Goal: Task Accomplishment & Management: Complete application form

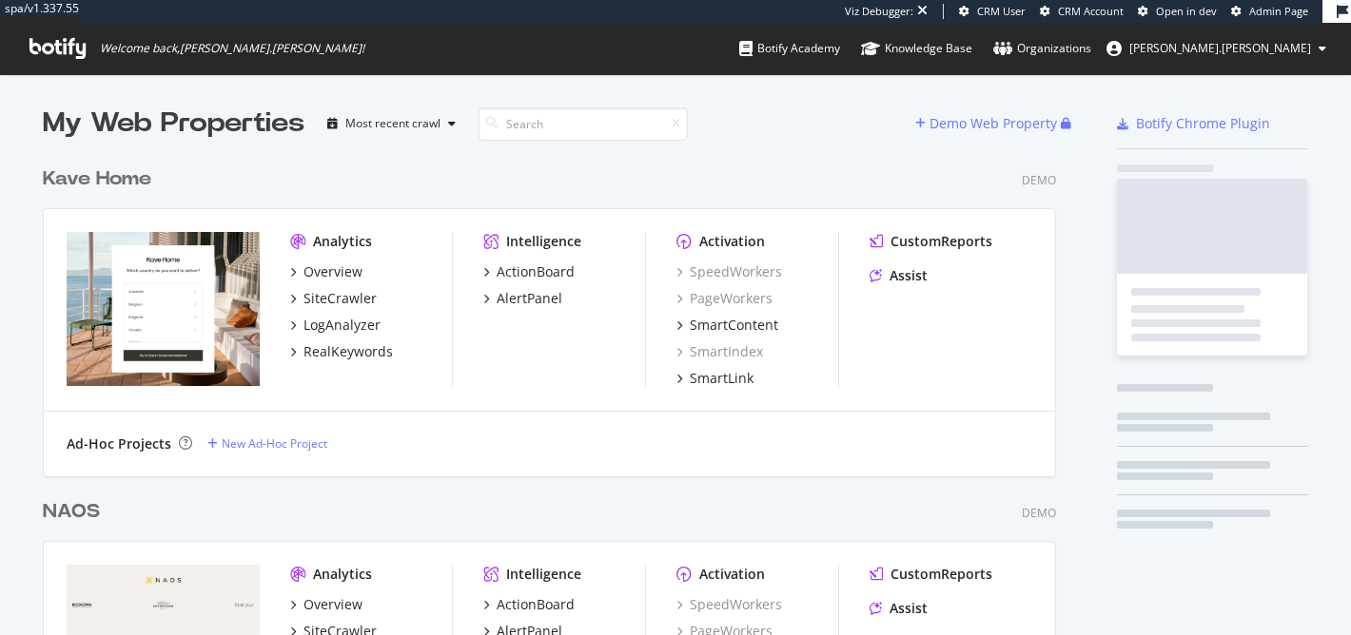
scroll to position [635, 1351]
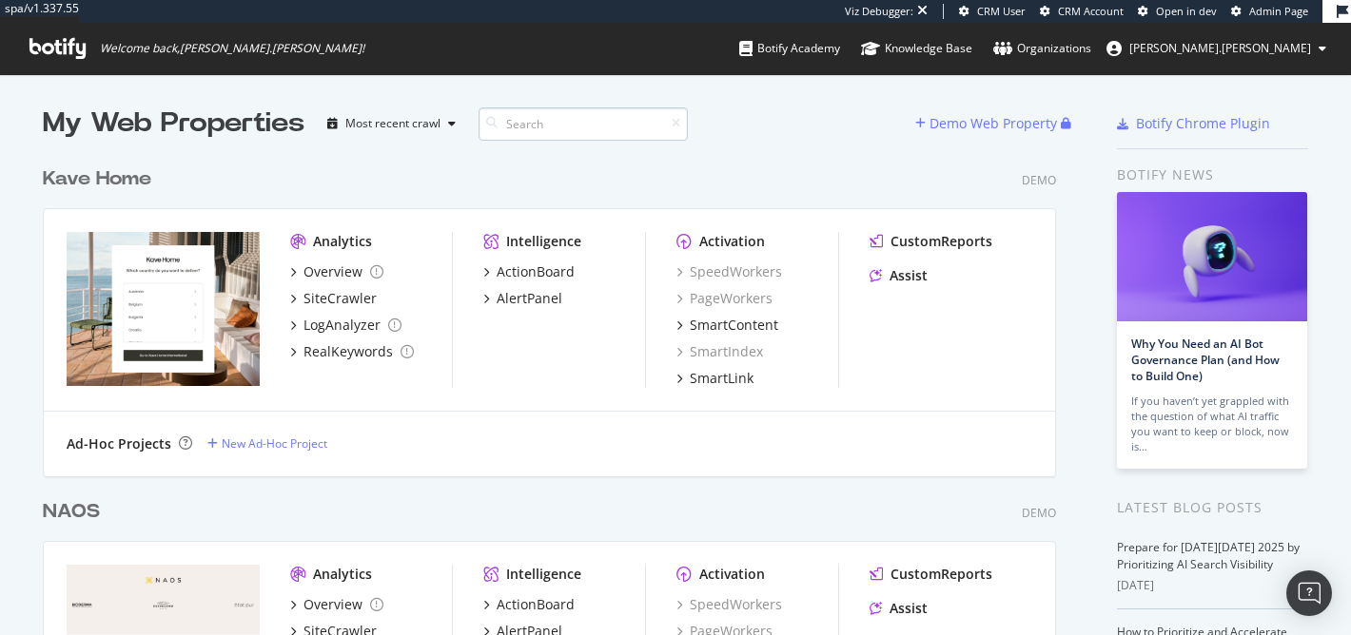
click at [640, 123] on input at bounding box center [582, 123] width 209 height 33
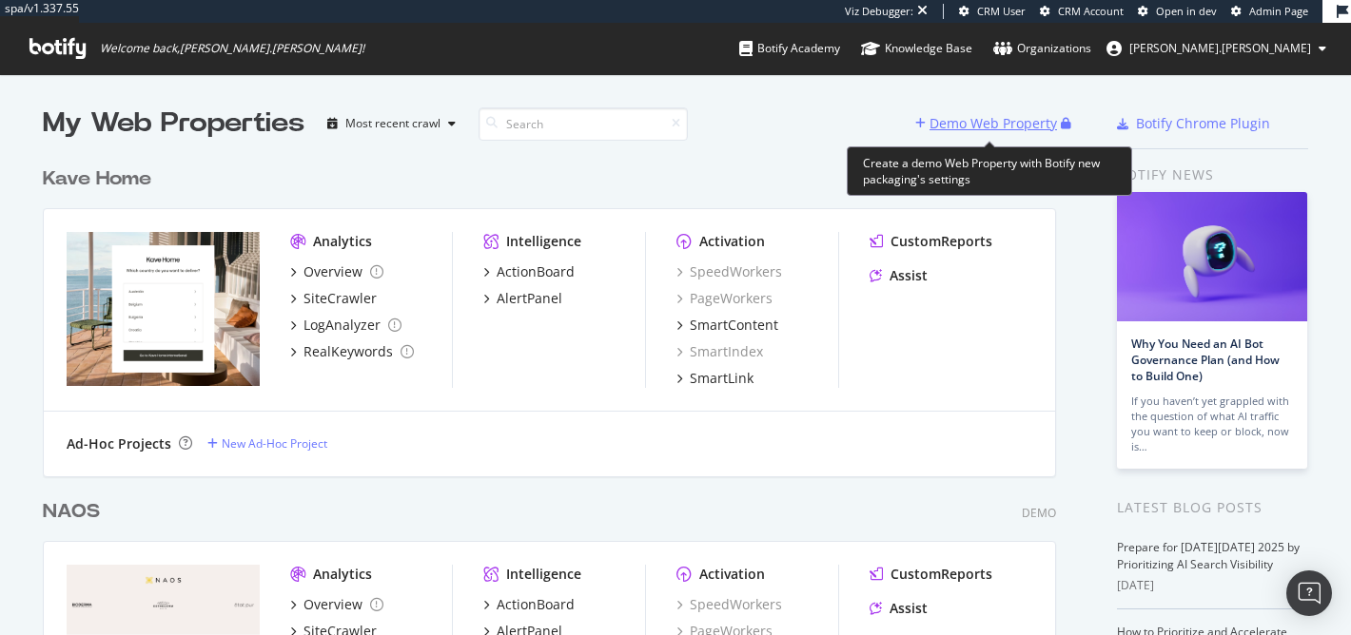
click at [979, 134] on div "Demo Web Property" at bounding box center [988, 123] width 146 height 29
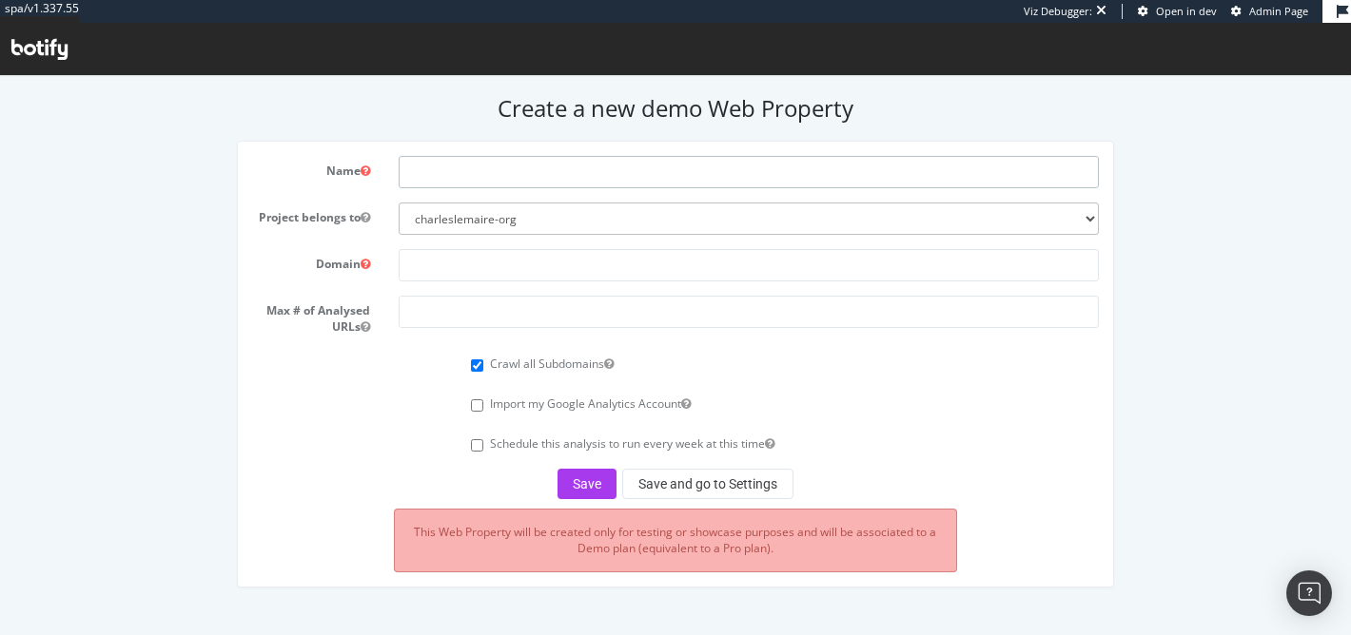
click at [445, 172] on input "text" at bounding box center [749, 172] width 700 height 32
type input "Bioderma"
click at [573, 267] on input "text" at bounding box center [749, 265] width 700 height 32
paste input "https://www.bioderma.com/"
drag, startPoint x: 451, startPoint y: 265, endPoint x: 331, endPoint y: 271, distance: 120.0
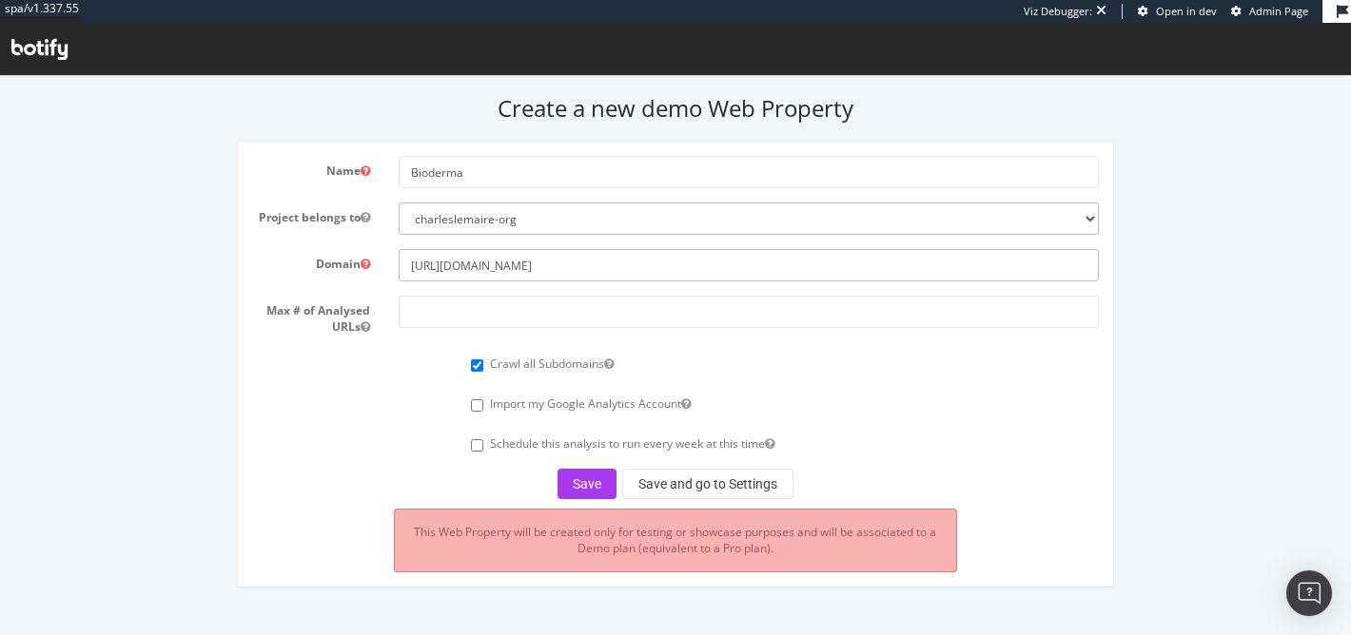
click at [331, 271] on div "Domain https://www.bioderma.com/" at bounding box center [675, 265] width 874 height 32
click at [588, 268] on input "www.bioderma.com/" at bounding box center [749, 265] width 700 height 32
type input "www.bioderma.com"
click at [563, 307] on input "number" at bounding box center [749, 312] width 700 height 32
type input "50000"
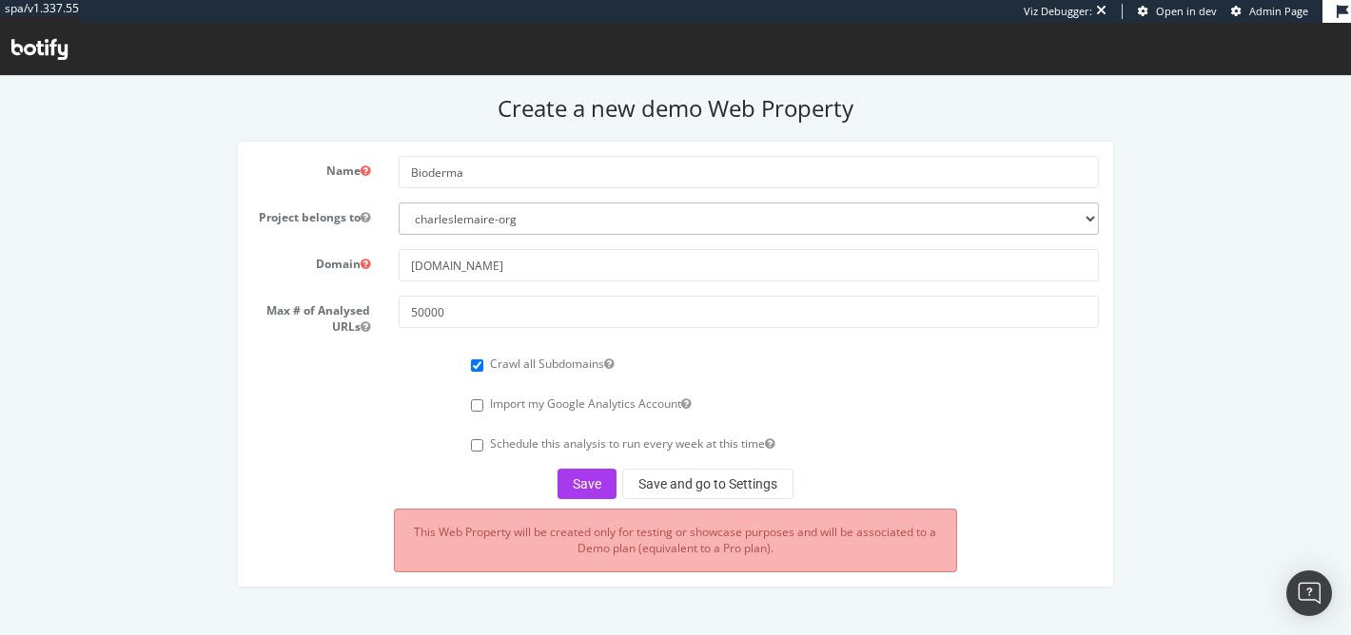
click at [592, 467] on form "Name Bioderma Project belongs to charleslemaire-org Domain www.bioderma.com Max…" at bounding box center [675, 327] width 846 height 343
click at [590, 487] on button "Save" at bounding box center [586, 484] width 59 height 30
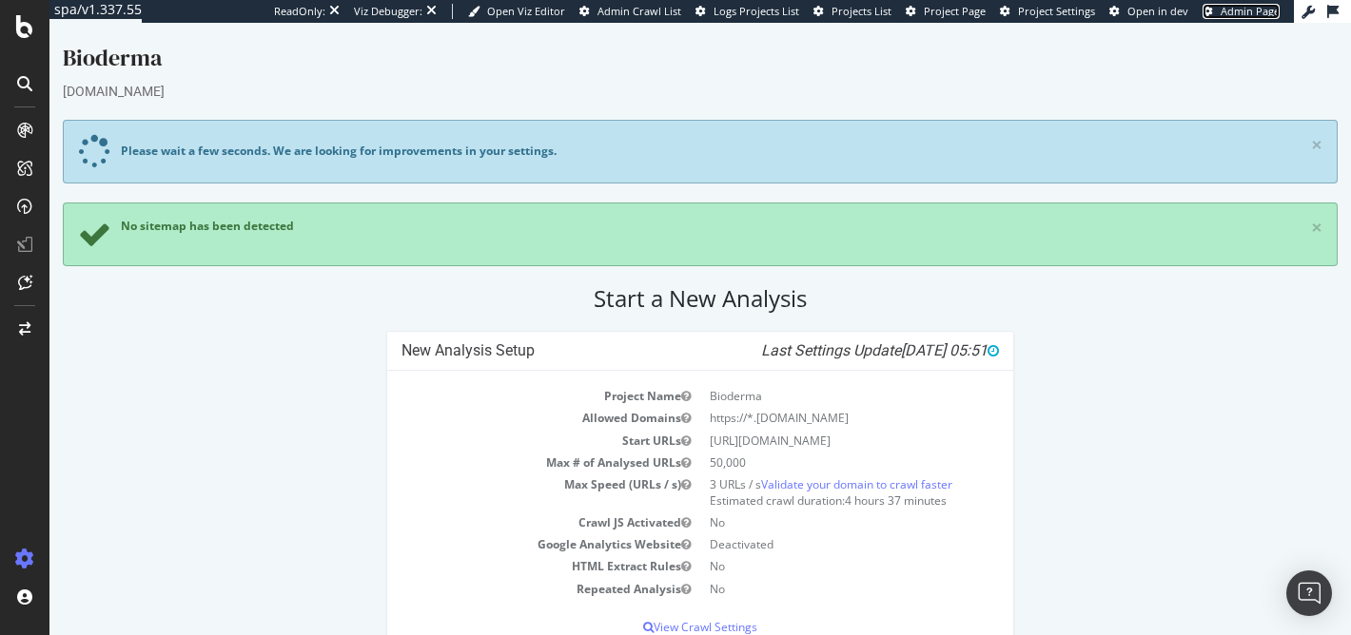
click at [1242, 10] on span "Admin Page" at bounding box center [1249, 11] width 59 height 14
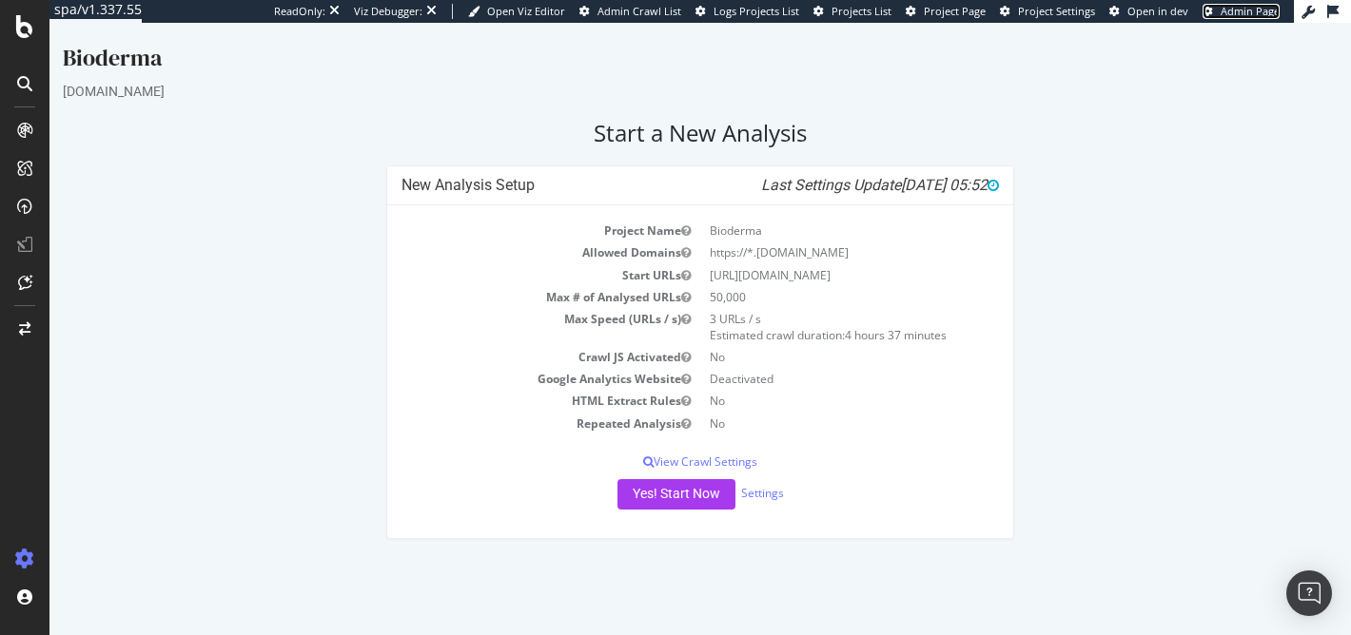
click at [1268, 13] on span "Admin Page" at bounding box center [1249, 11] width 59 height 14
click at [678, 490] on button "Yes! Start Now" at bounding box center [676, 494] width 118 height 30
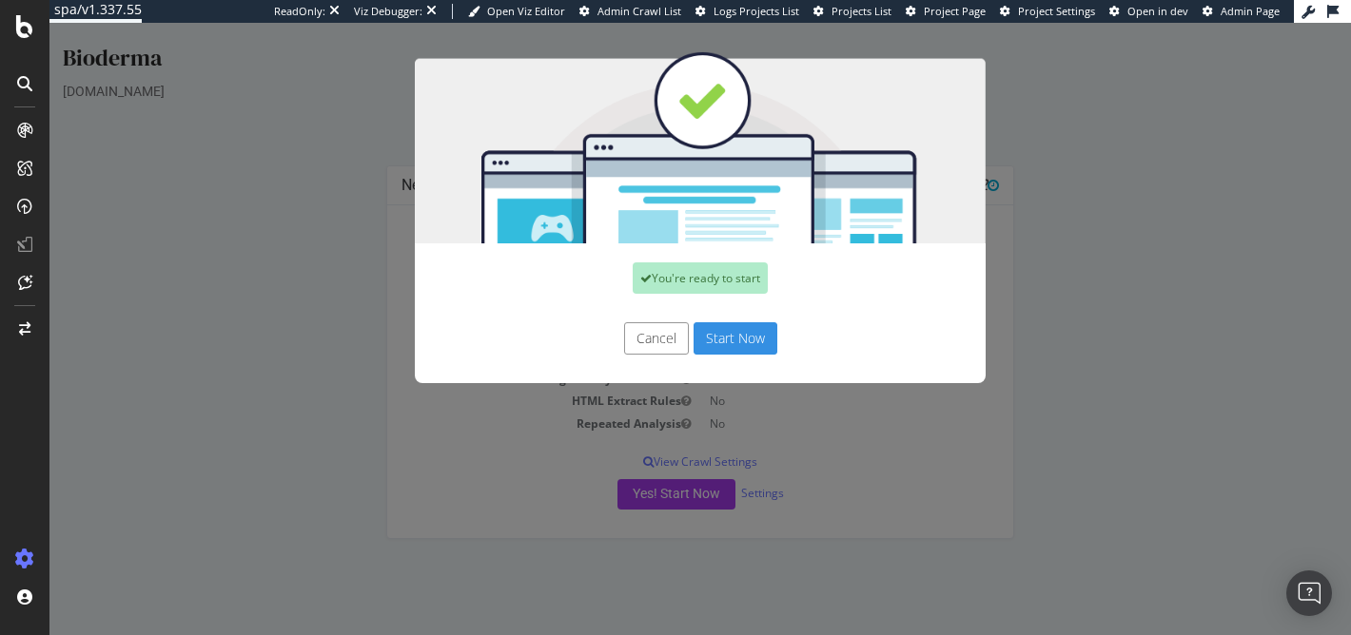
click at [733, 341] on button "Start Now" at bounding box center [735, 338] width 84 height 32
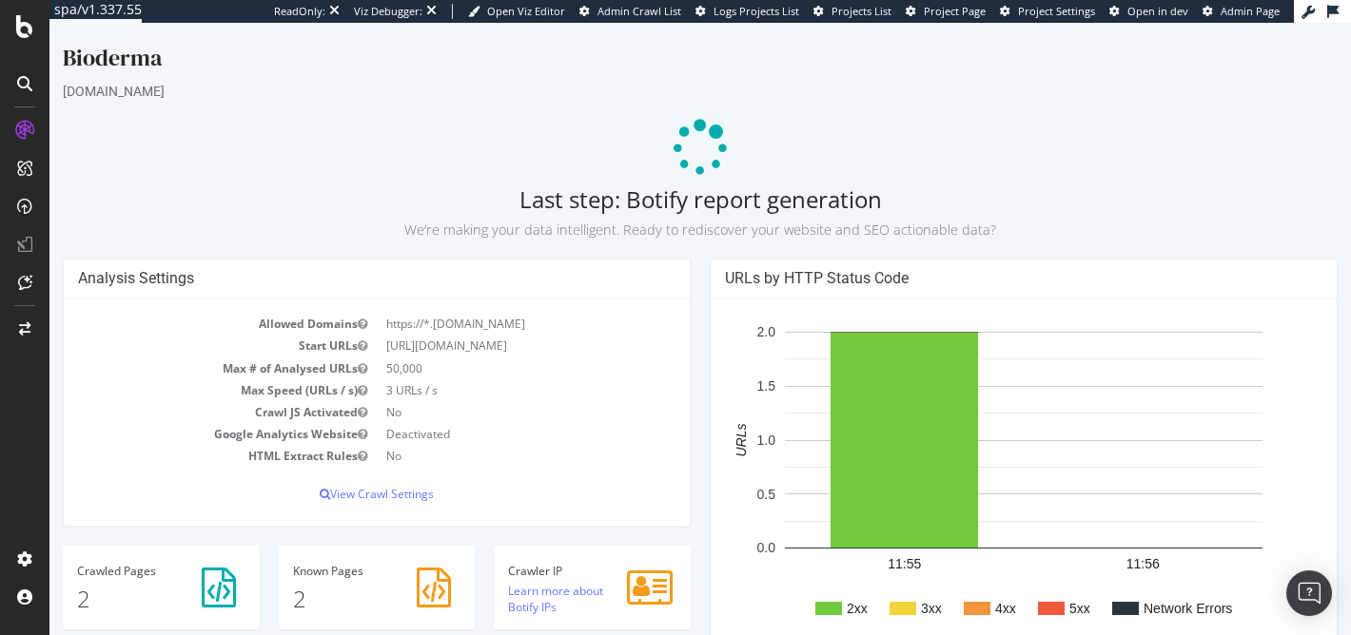
click at [26, 39] on div at bounding box center [24, 317] width 49 height 635
click at [26, 36] on icon at bounding box center [24, 26] width 17 height 23
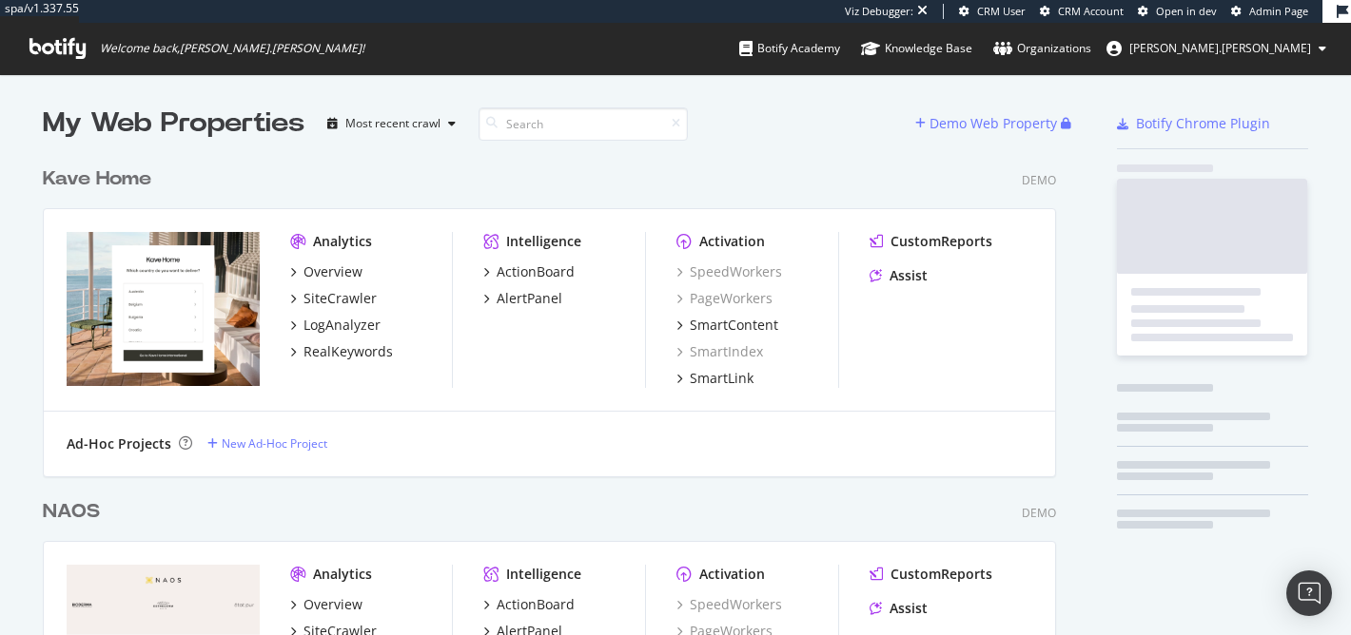
scroll to position [635, 1351]
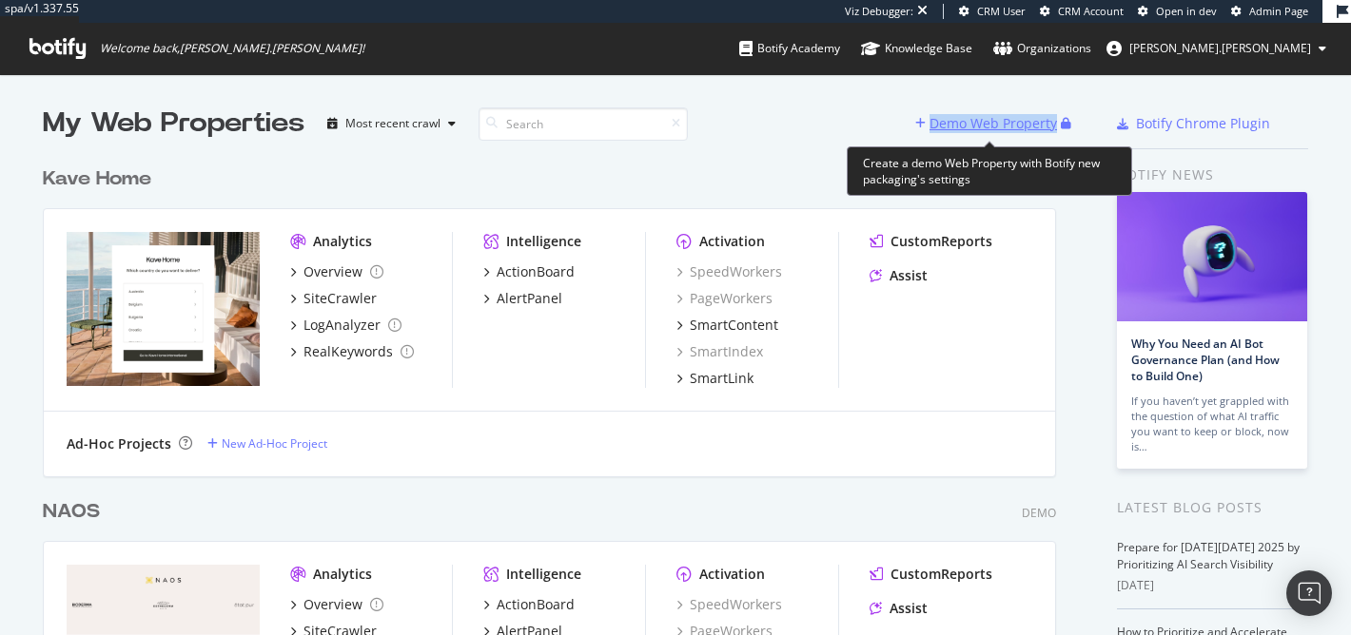
click at [986, 127] on div "Demo Web Property" at bounding box center [992, 123] width 127 height 19
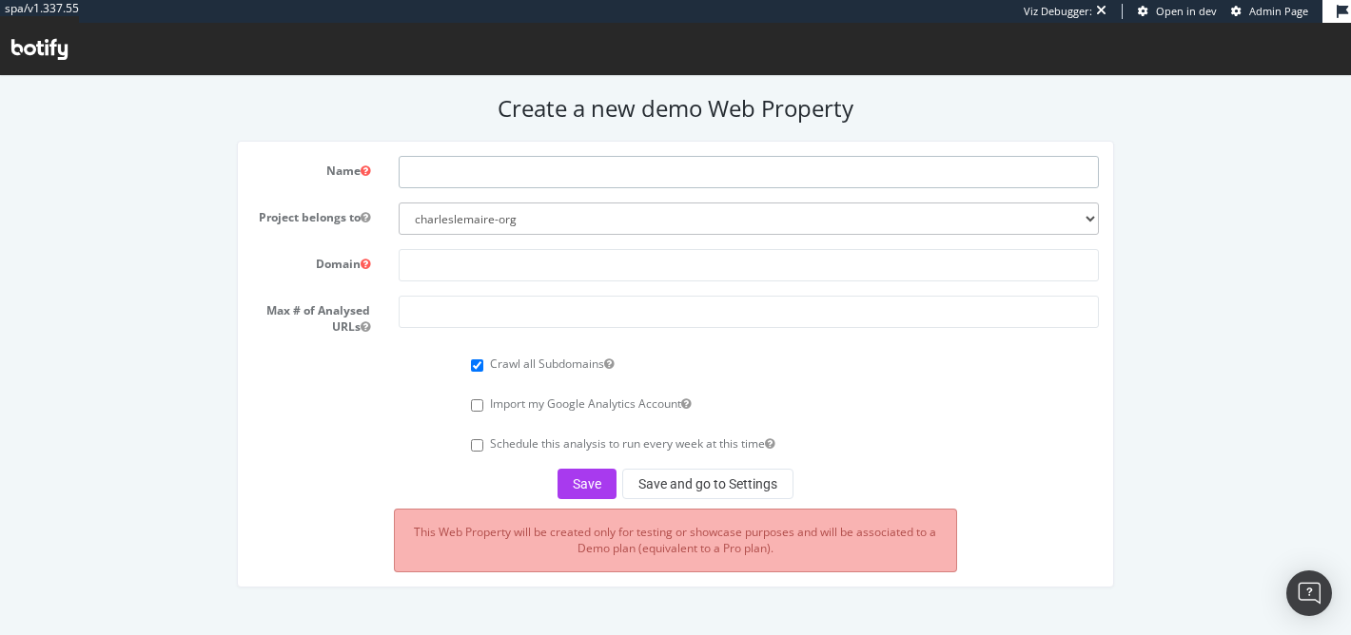
click at [642, 171] on input "text" at bounding box center [749, 172] width 700 height 32
type input "Bioderma DE"
click at [477, 260] on input "text" at bounding box center [749, 265] width 700 height 32
paste input "https://www.bioderma.de/"
drag, startPoint x: 448, startPoint y: 267, endPoint x: 322, endPoint y: 273, distance: 125.7
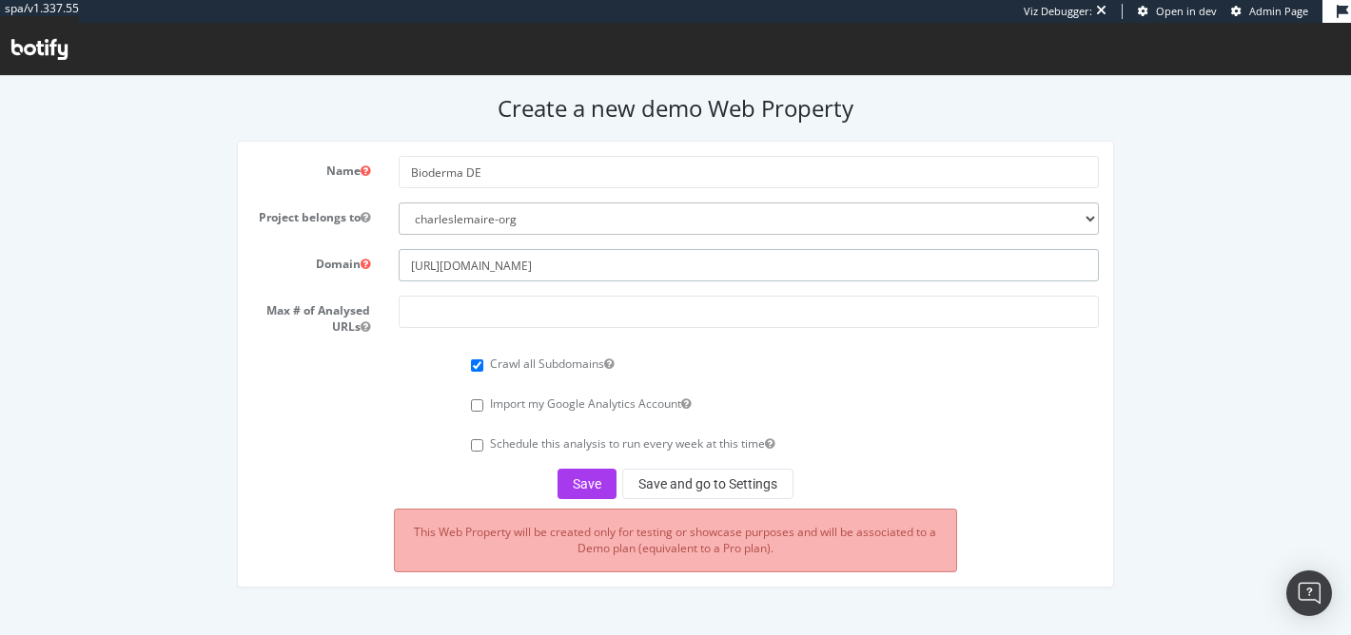
click at [322, 273] on div "Domain https://www.bioderma.de/" at bounding box center [675, 265] width 874 height 32
click at [462, 263] on input "https://www.bioderma.de/" at bounding box center [749, 265] width 700 height 32
drag, startPoint x: 451, startPoint y: 266, endPoint x: 355, endPoint y: 266, distance: 96.1
click at [355, 266] on div "Domain https://www.bioderma.de/" at bounding box center [675, 265] width 874 height 32
click at [555, 255] on input "www.bioderma.de/" at bounding box center [749, 265] width 700 height 32
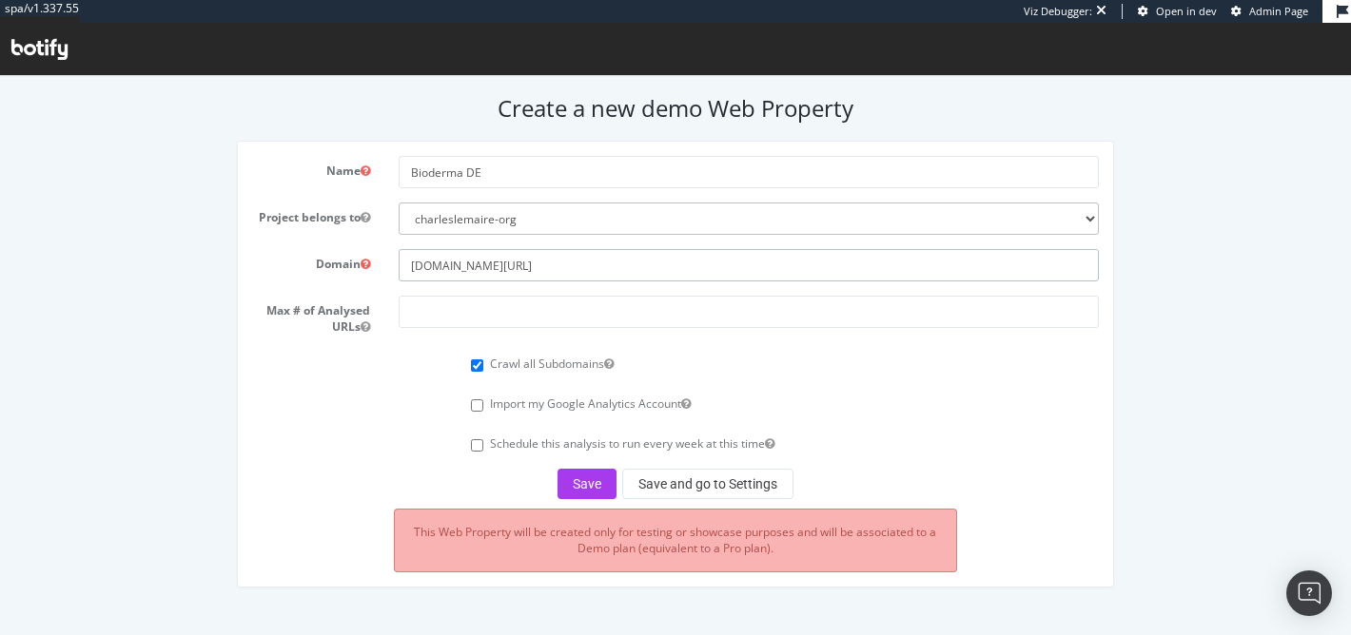
click at [524, 268] on input "www.bioderma.de/" at bounding box center [749, 265] width 700 height 32
type input "www.bioderma.de"
click at [532, 304] on input "number" at bounding box center [749, 312] width 700 height 32
type input "50000"
click at [576, 488] on button "Save" at bounding box center [586, 484] width 59 height 30
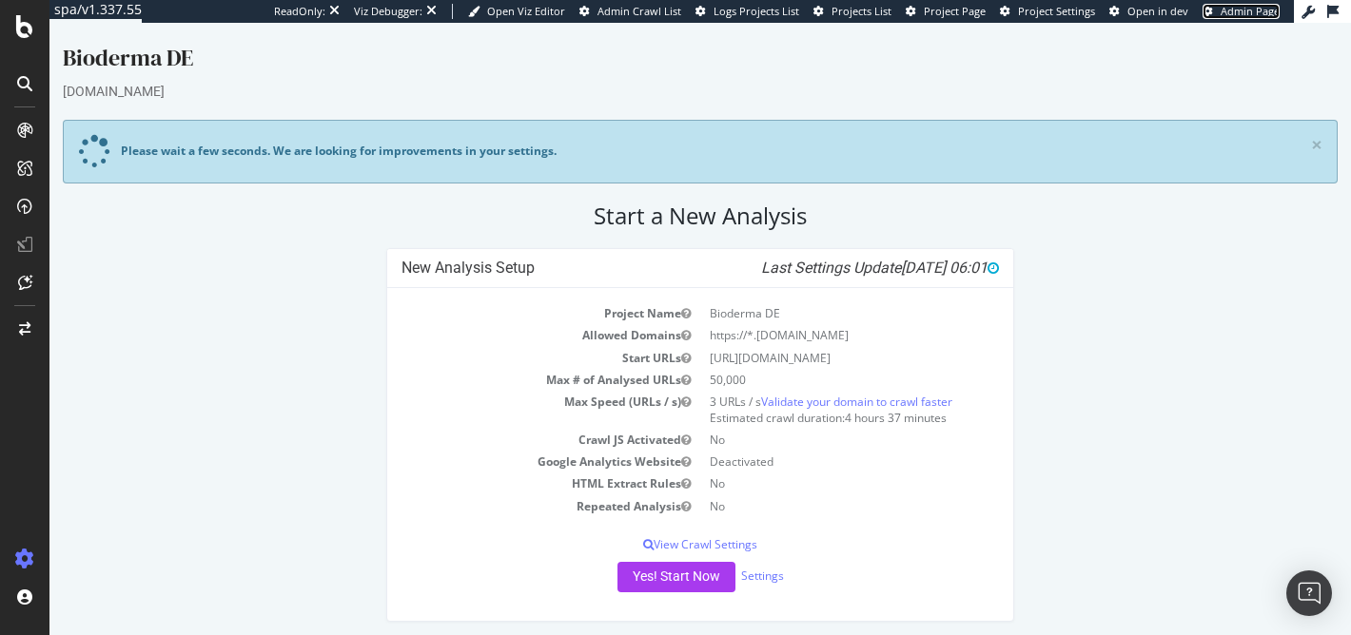
click at [1220, 16] on span "Admin Page" at bounding box center [1249, 11] width 59 height 14
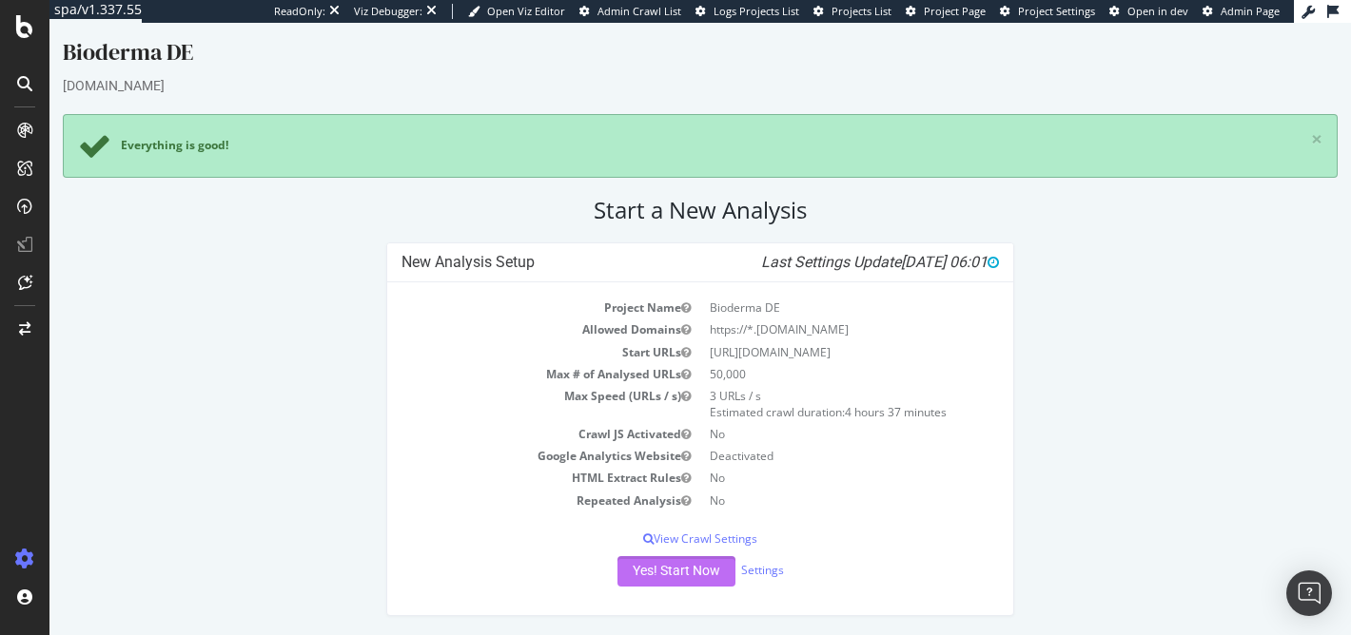
click at [670, 574] on button "Yes! Start Now" at bounding box center [676, 571] width 118 height 30
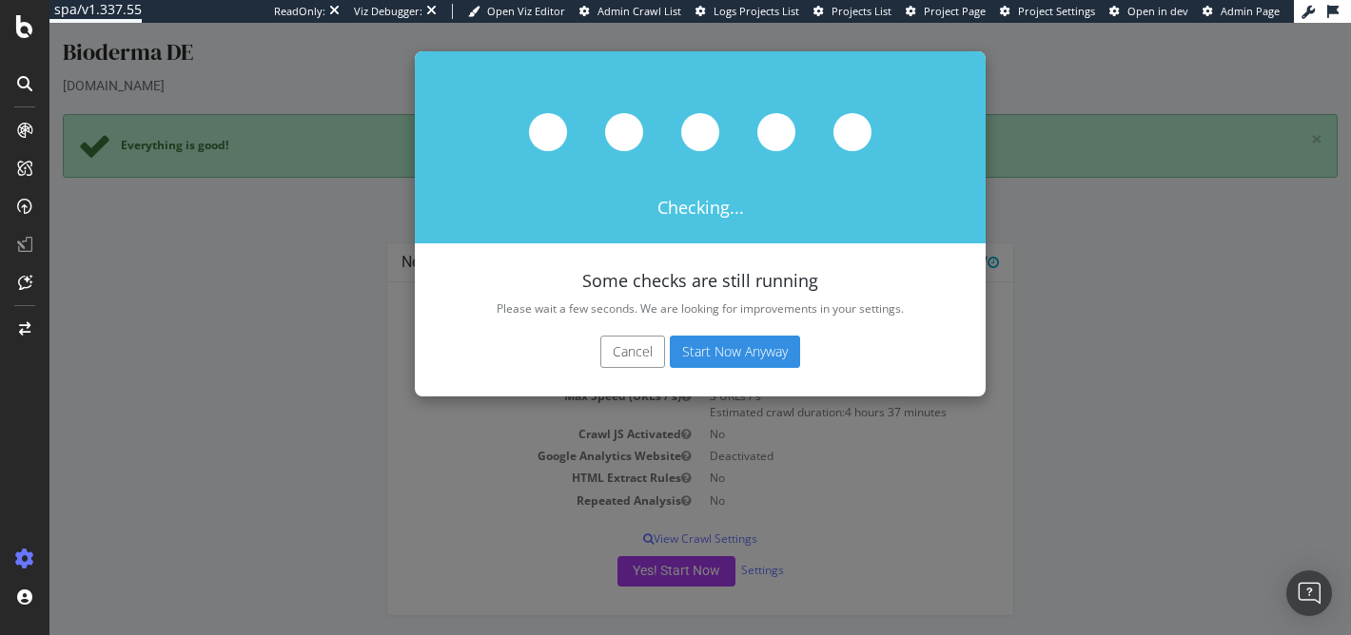
click at [691, 358] on button "Start Now Anyway" at bounding box center [735, 352] width 130 height 32
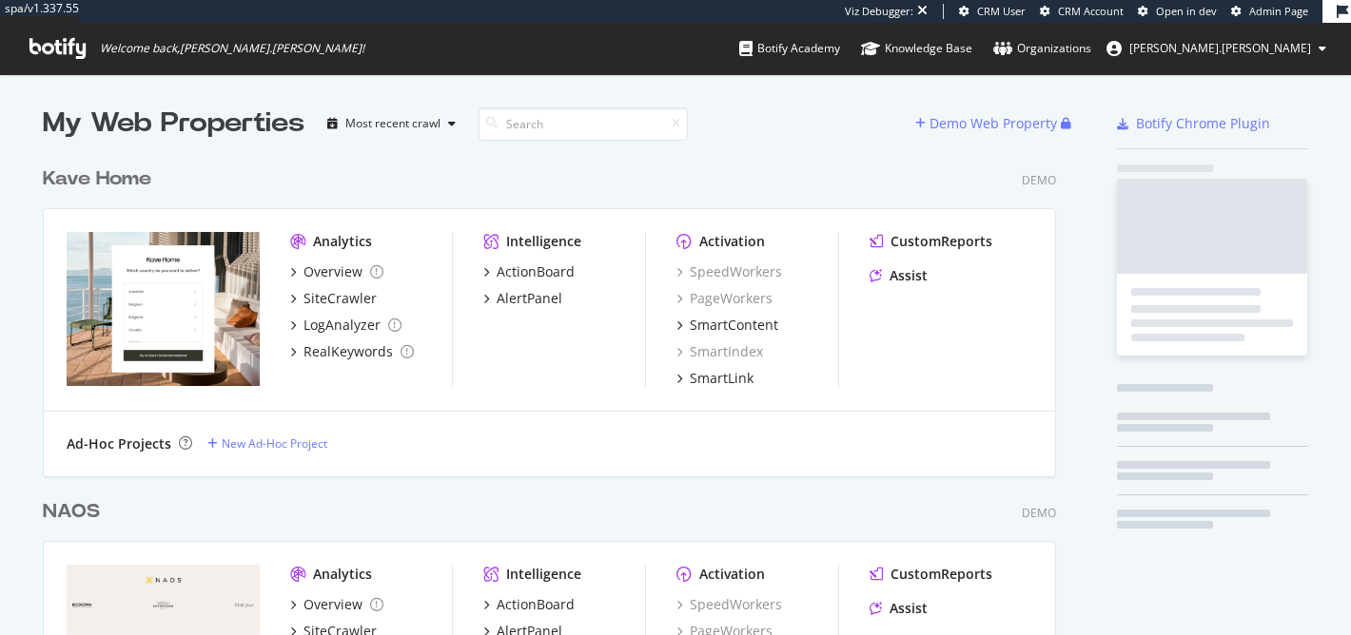
scroll to position [4023, 1028]
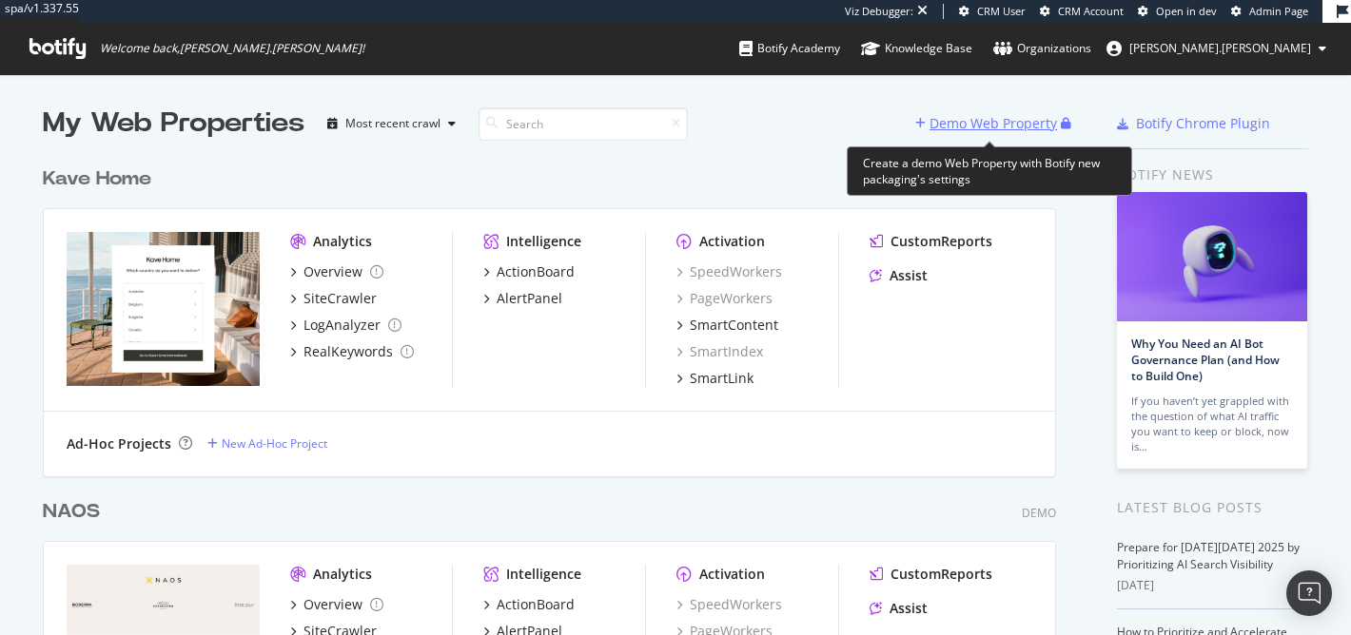
click at [948, 122] on div "Demo Web Property" at bounding box center [992, 123] width 127 height 19
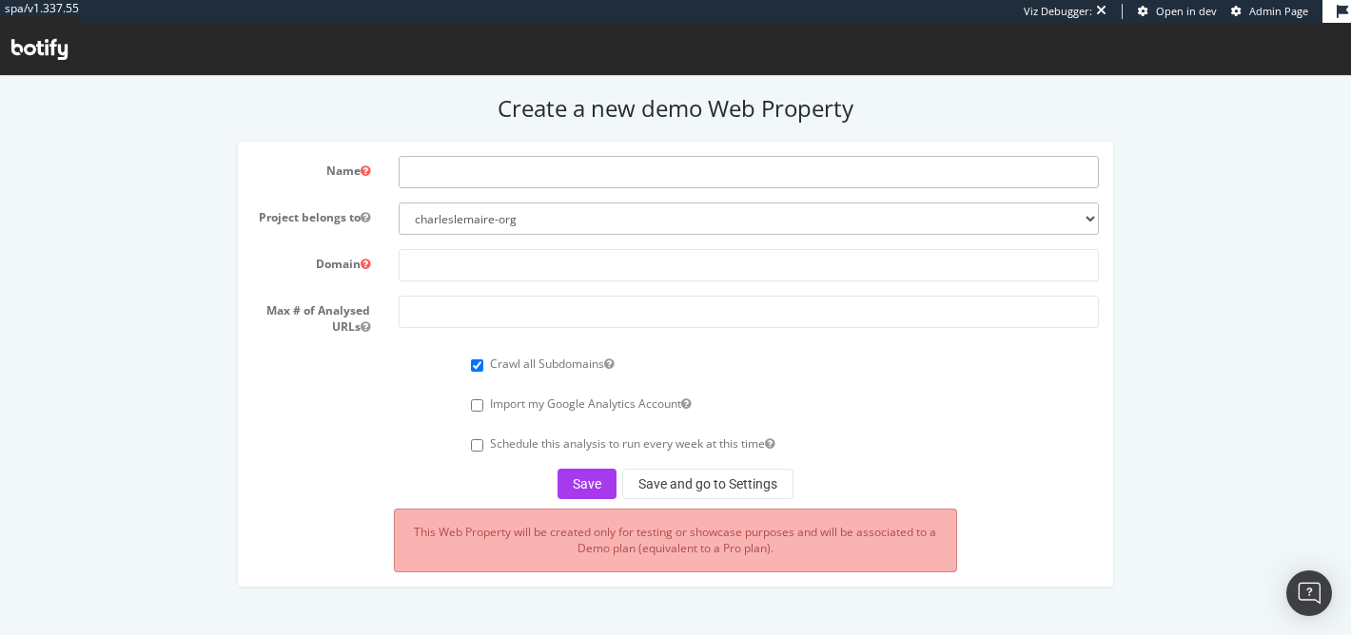
click at [549, 178] on input "text" at bounding box center [749, 172] width 700 height 32
type input "Esthederm DE"
